Goal: Transaction & Acquisition: Download file/media

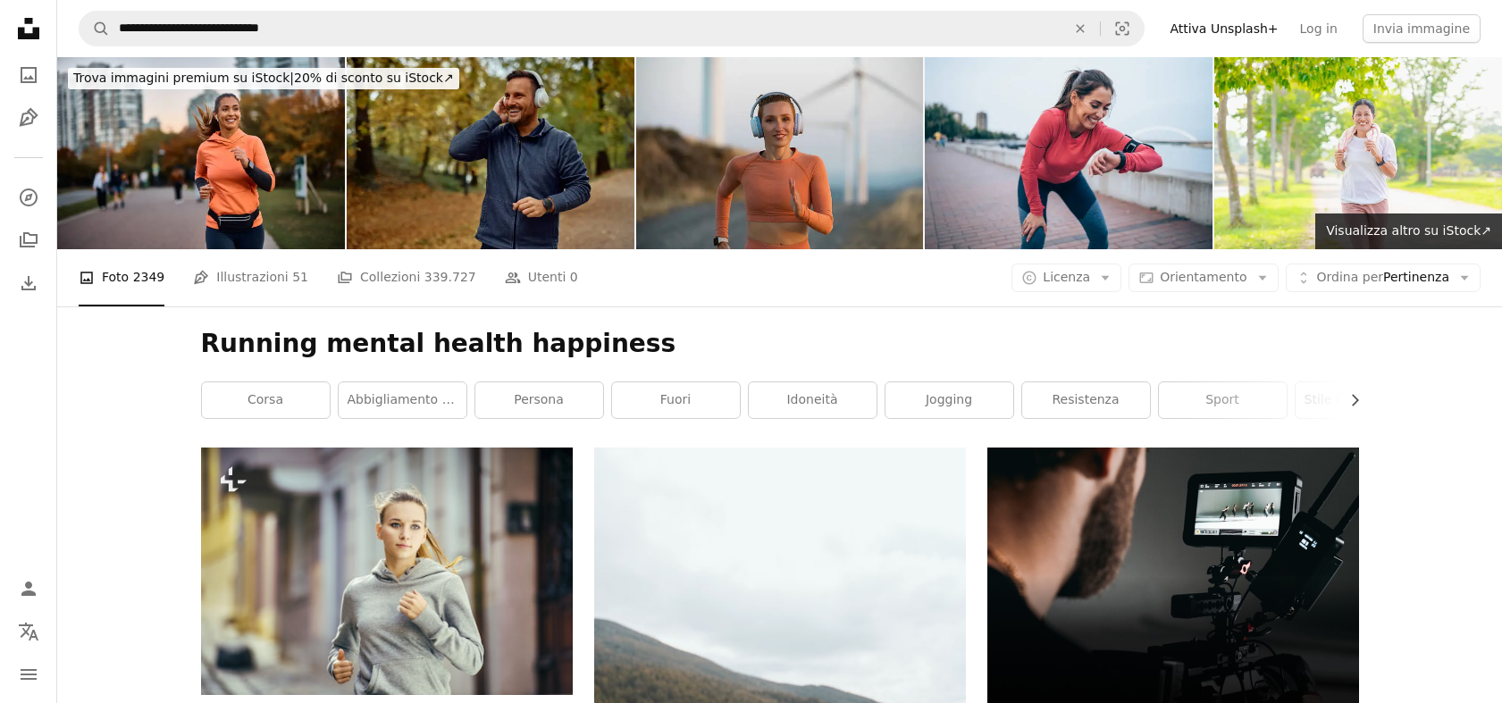
scroll to position [2845, 0]
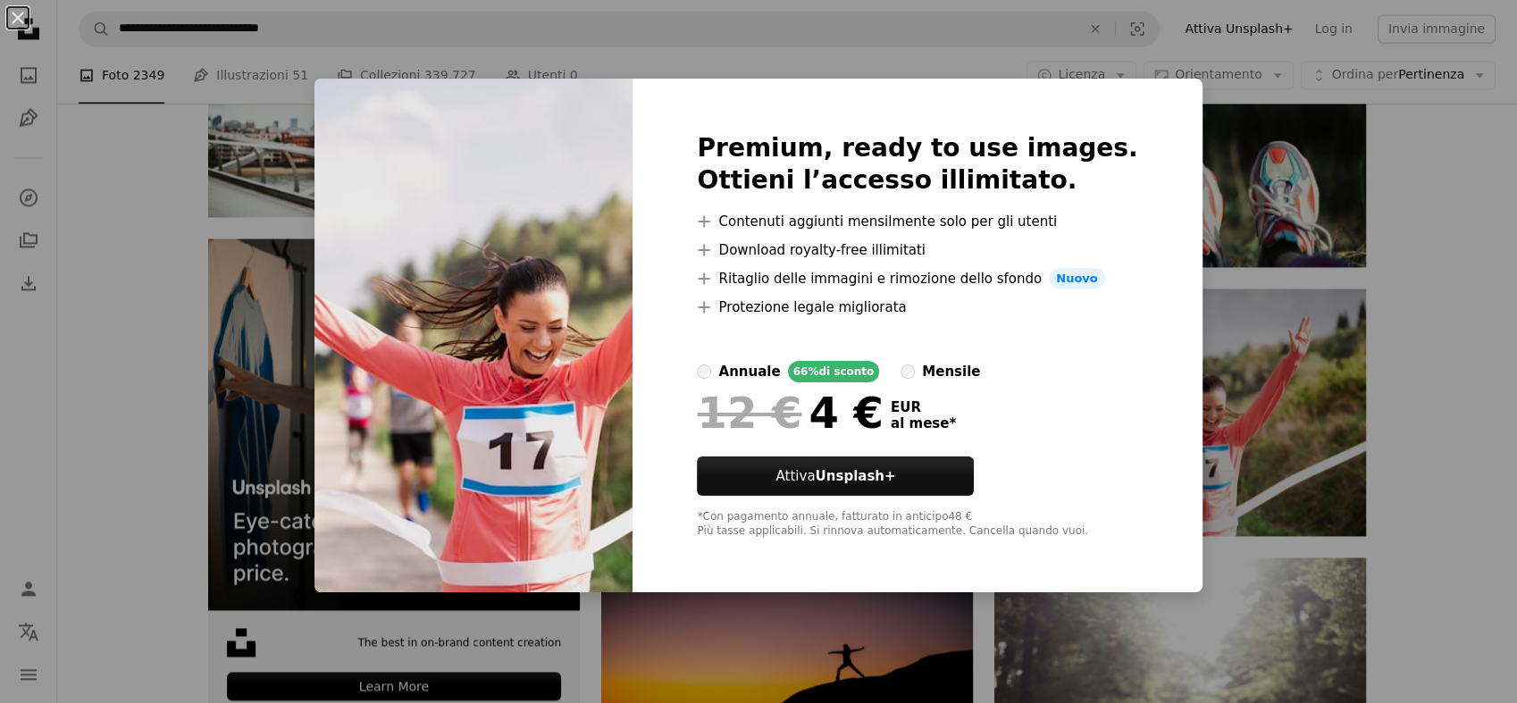
click at [1486, 162] on div "An X shape Premium, ready to use images. Ottieni l’accesso illimitato. A plus s…" at bounding box center [758, 351] width 1517 height 703
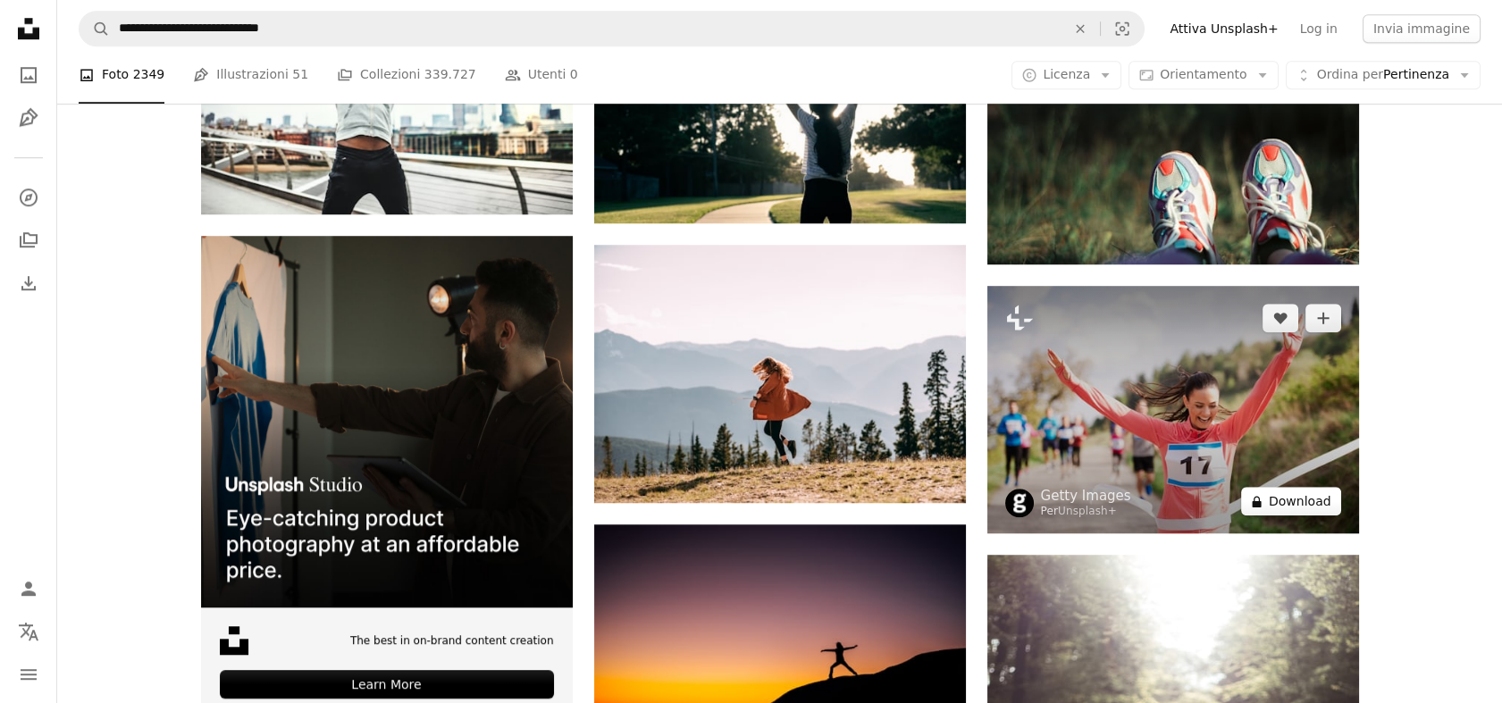
click at [1308, 500] on button "A lock Download" at bounding box center [1291, 501] width 100 height 29
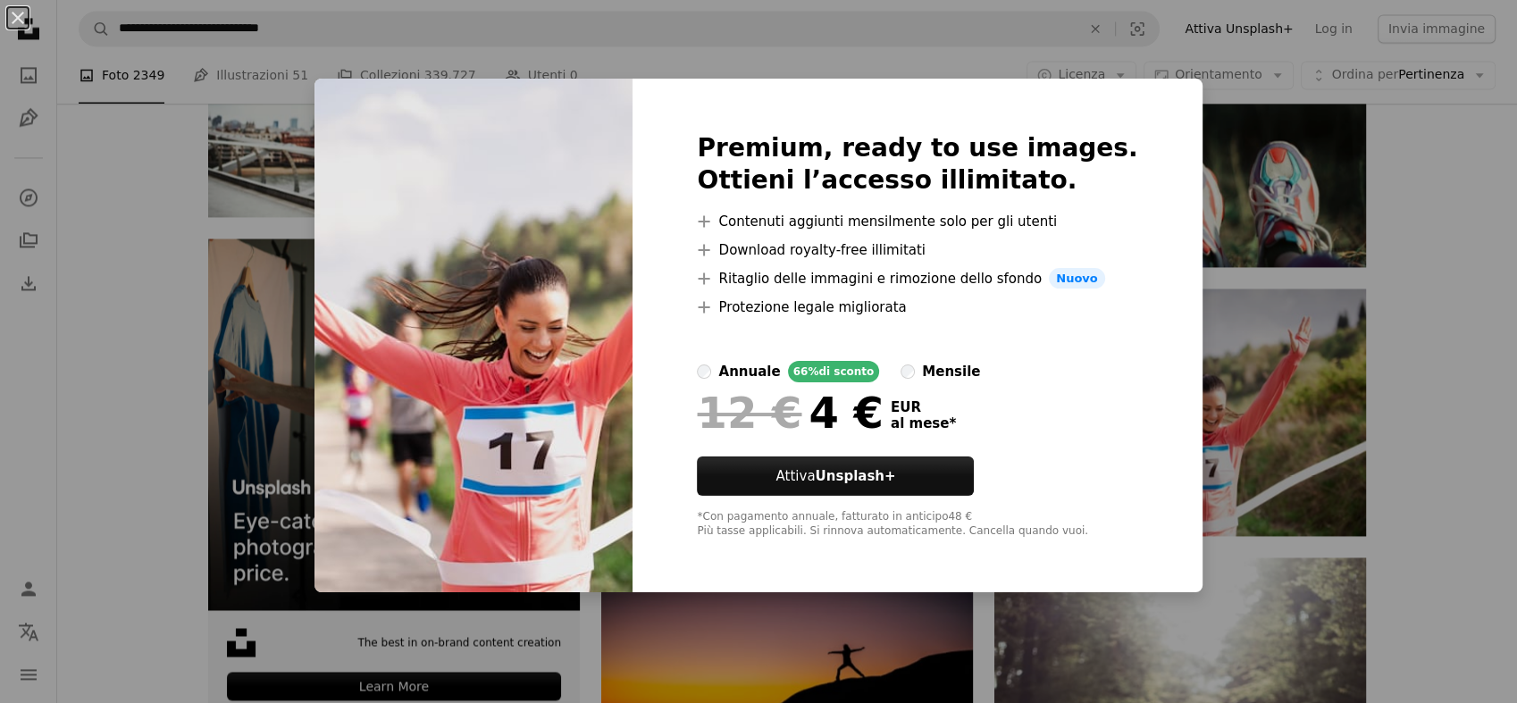
click at [1445, 408] on div "An X shape Premium, ready to use images. Ottieni l’accesso illimitato. A plus s…" at bounding box center [758, 351] width 1517 height 703
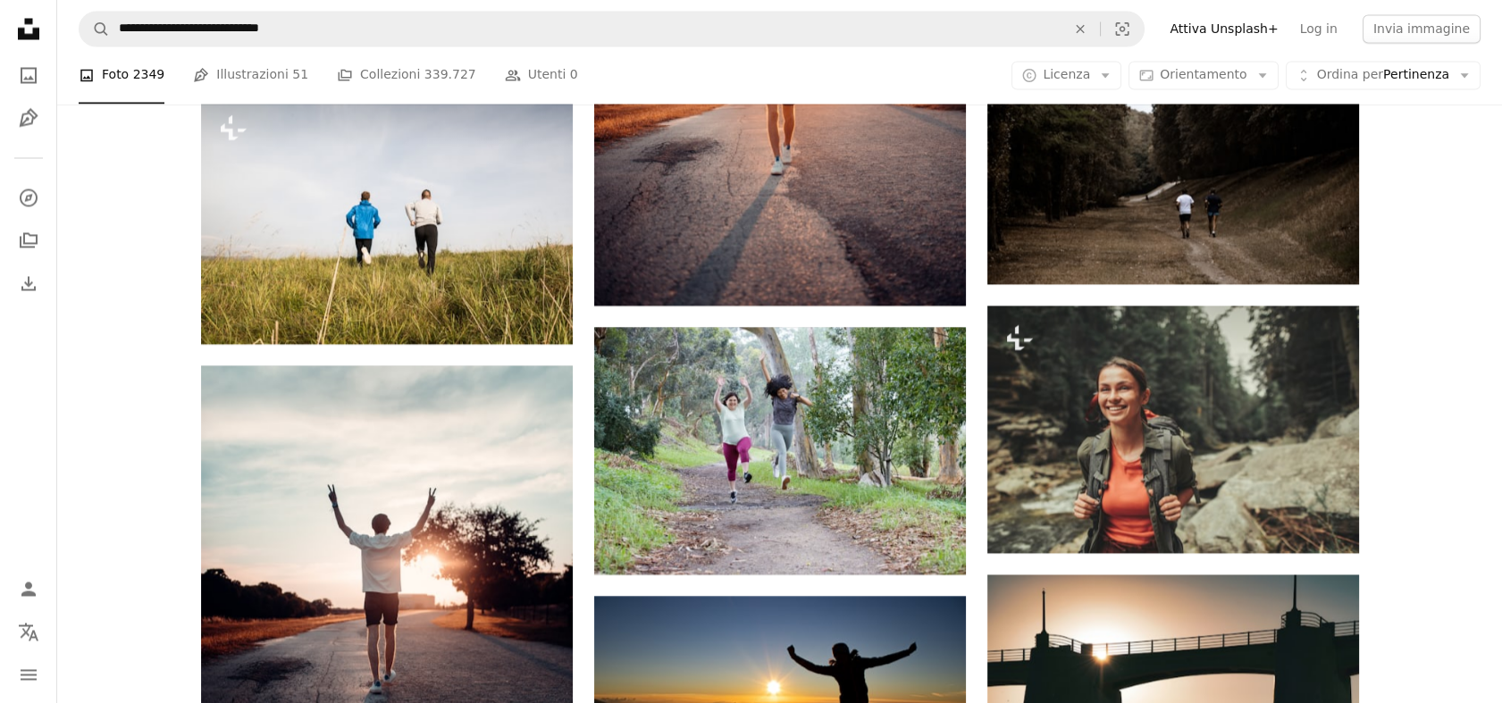
scroll to position [6613, 0]
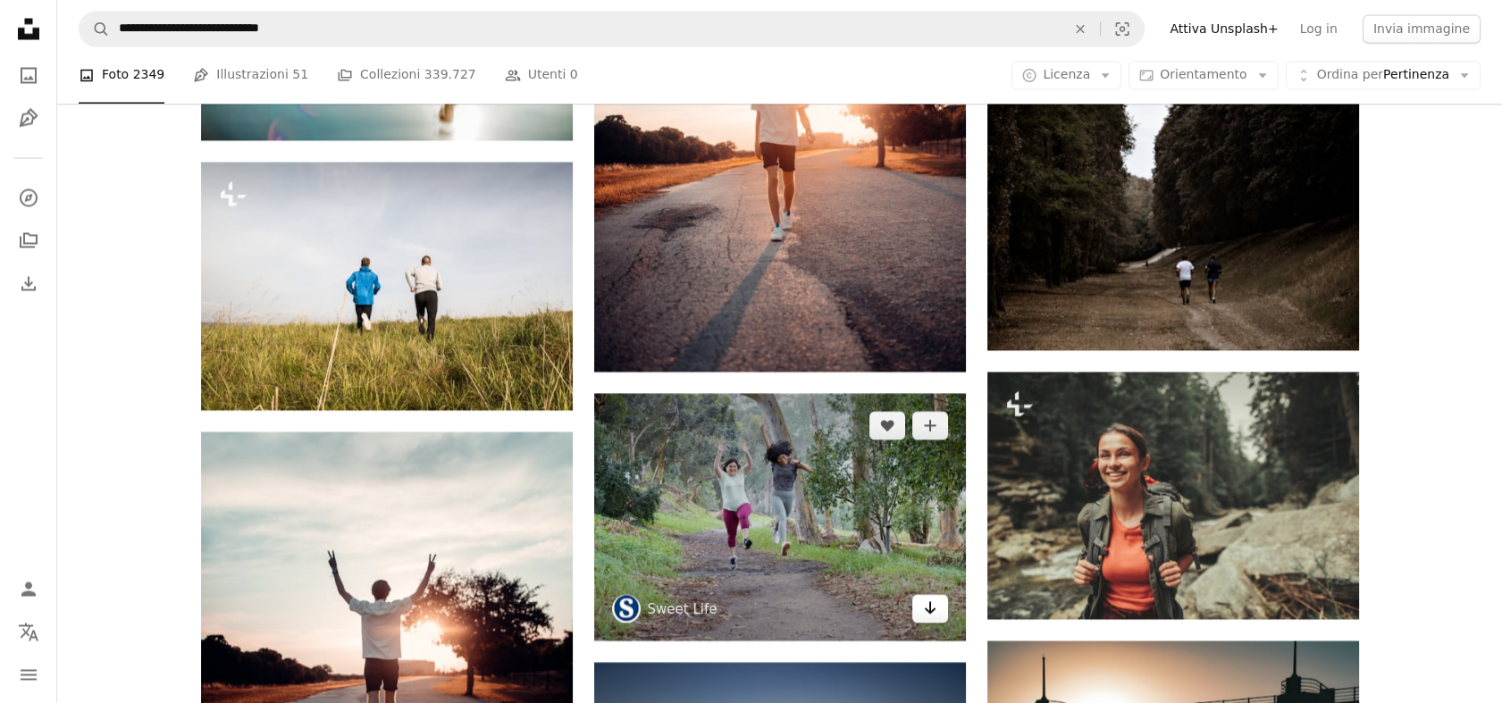
click at [928, 611] on icon "Download" at bounding box center [930, 607] width 12 height 13
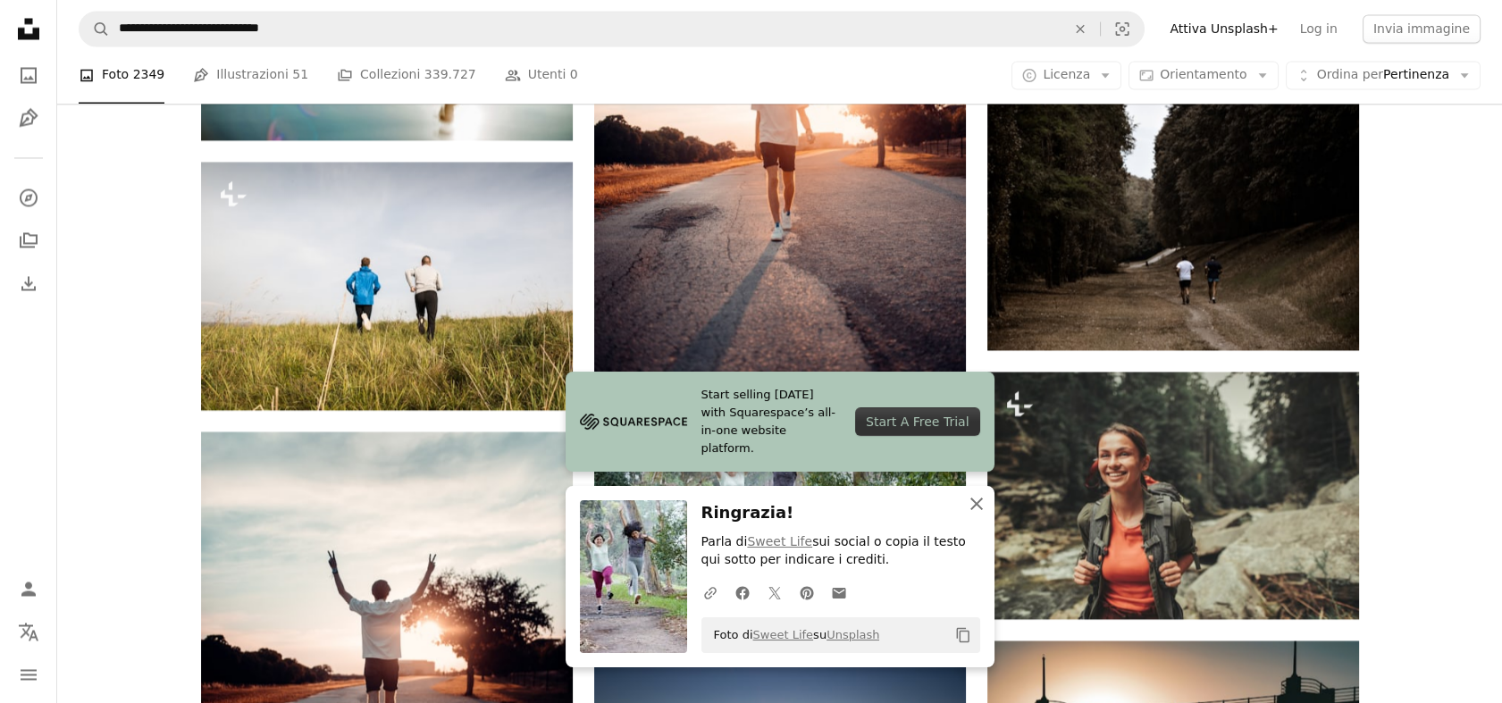
click at [974, 504] on icon "button" at bounding box center [977, 504] width 13 height 13
